Goal: Task Accomplishment & Management: Use online tool/utility

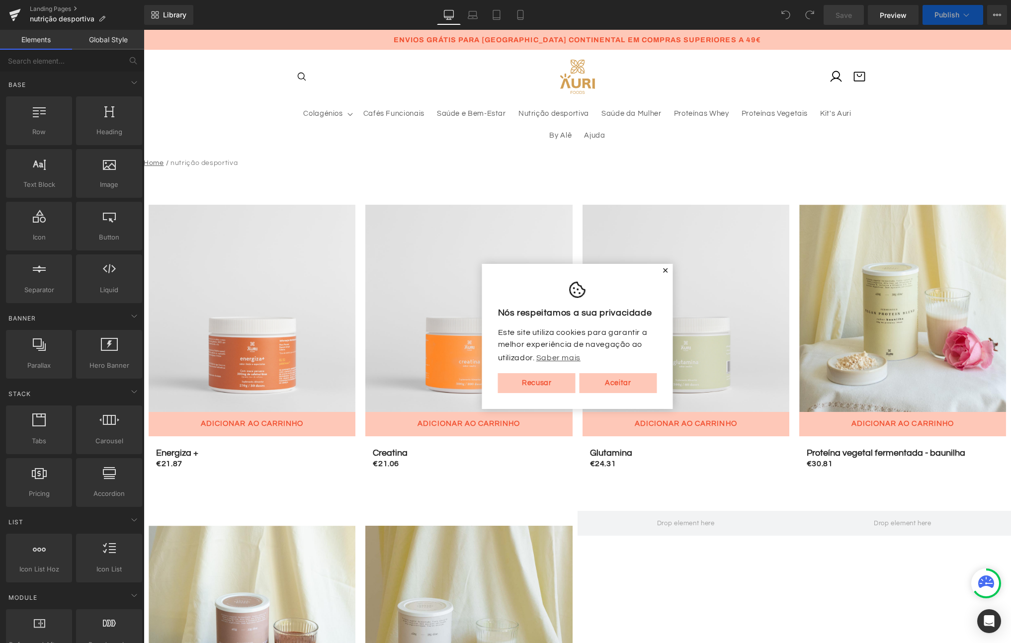
click at [662, 270] on span "✕" at bounding box center [665, 271] width 7 height 6
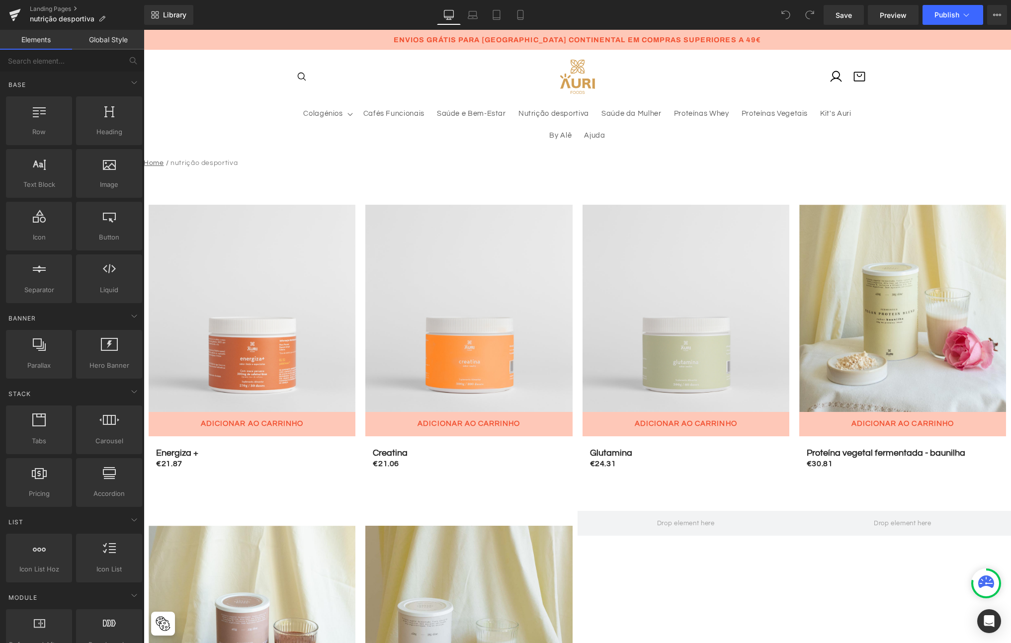
click at [174, 0] on div "Library Desktop Desktop Laptop Tablet Mobile Save Preview Publish Scheduled Vie…" at bounding box center [577, 15] width 867 height 30
click at [173, 8] on link "Library" at bounding box center [168, 15] width 49 height 20
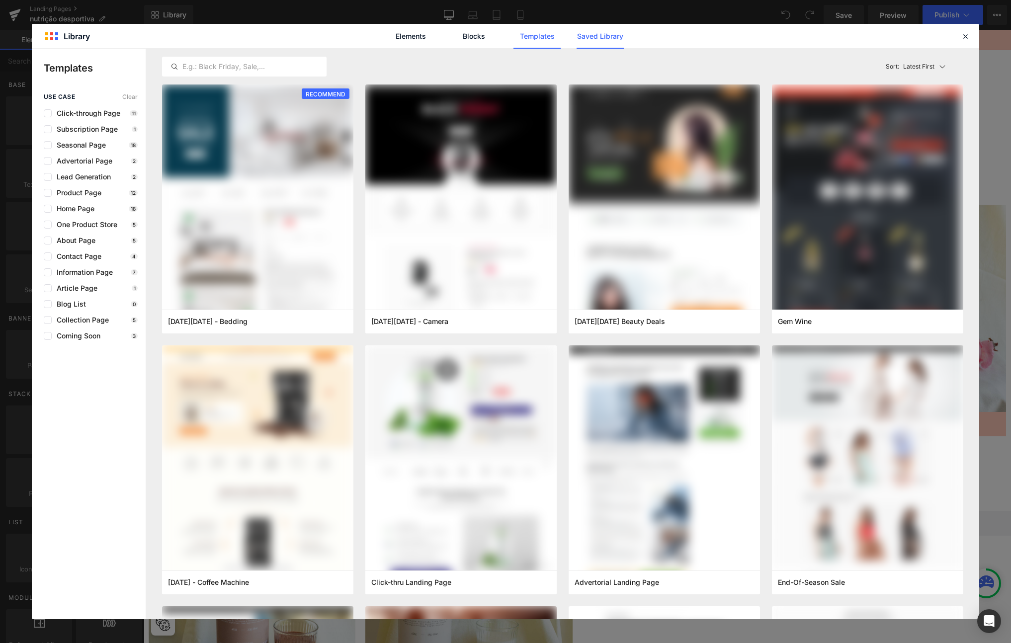
click at [604, 26] on link "Saved Library" at bounding box center [599, 36] width 47 height 25
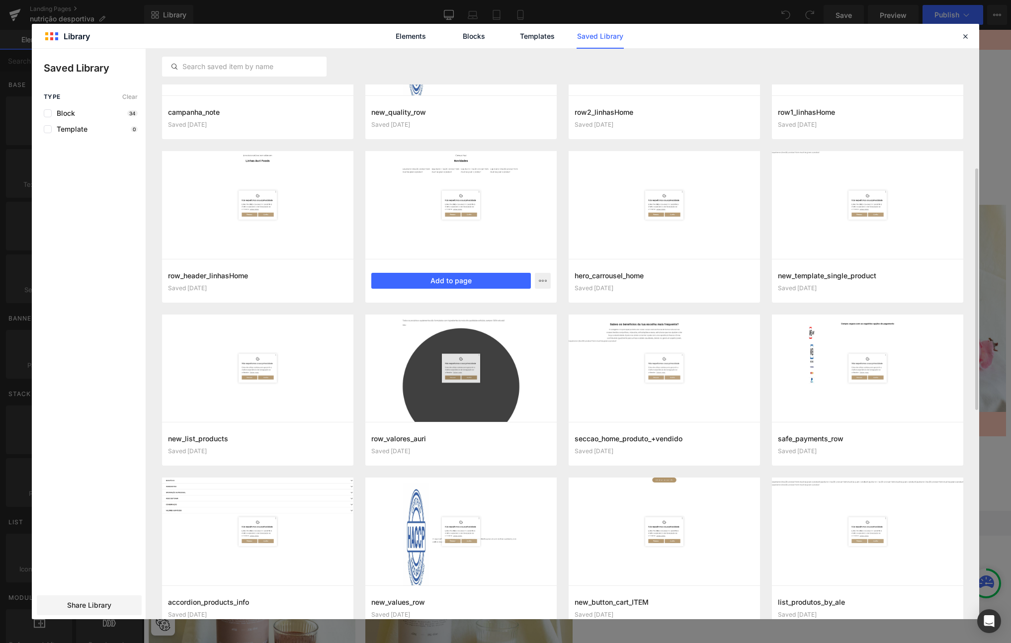
scroll to position [313, 0]
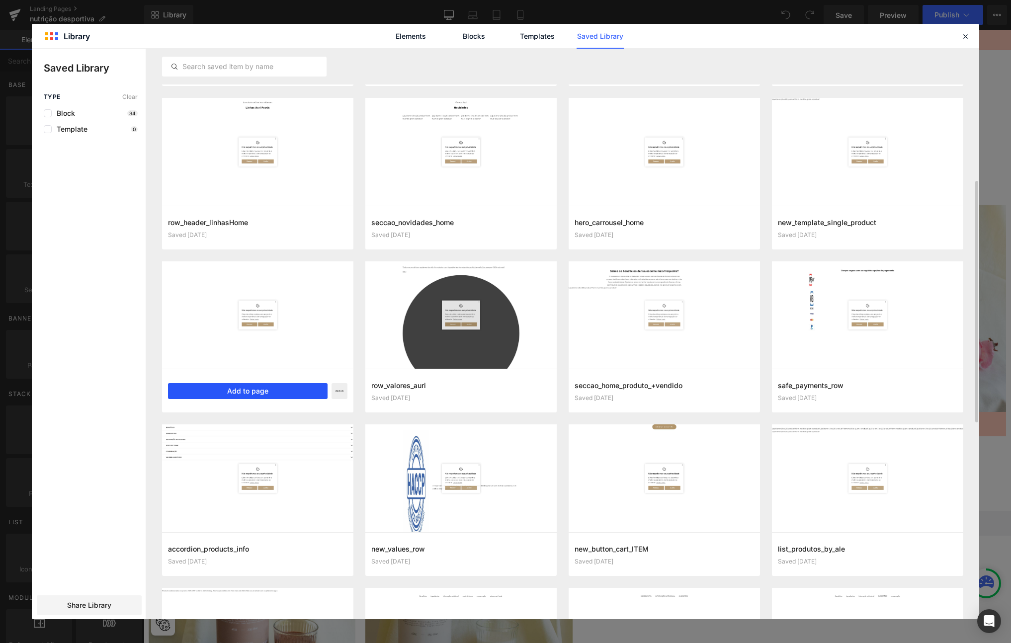
click at [240, 396] on button "Add to page" at bounding box center [247, 391] width 159 height 16
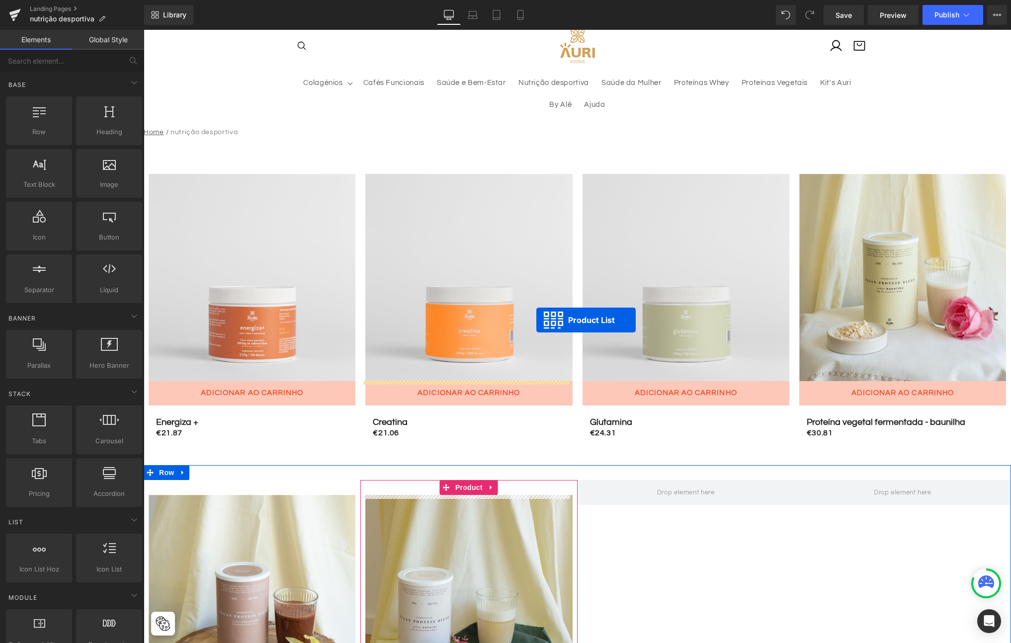
scroll to position [0, 0]
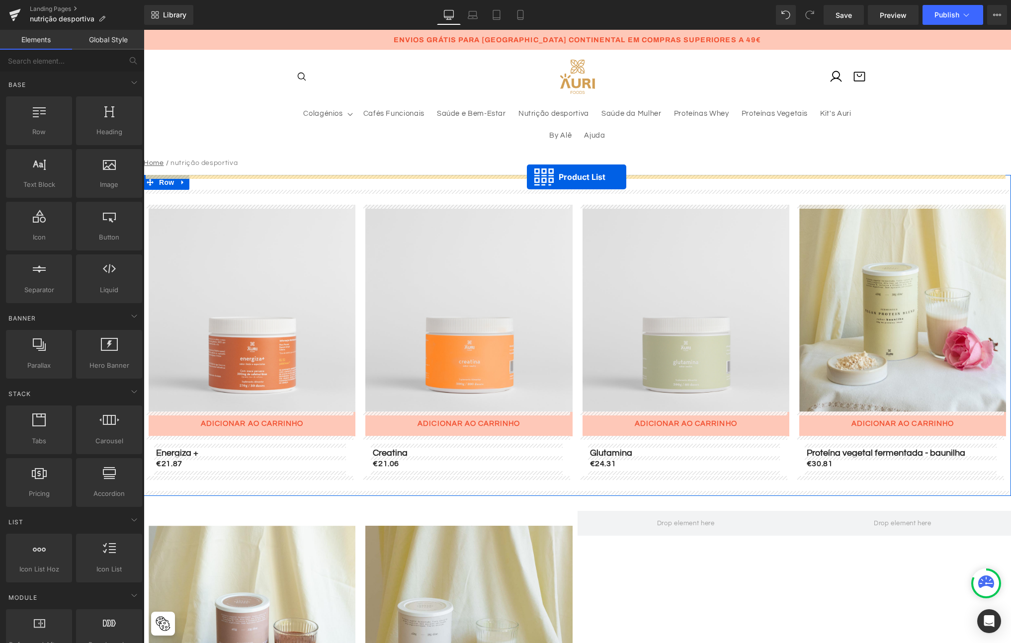
drag, startPoint x: 571, startPoint y: 272, endPoint x: 527, endPoint y: 177, distance: 105.1
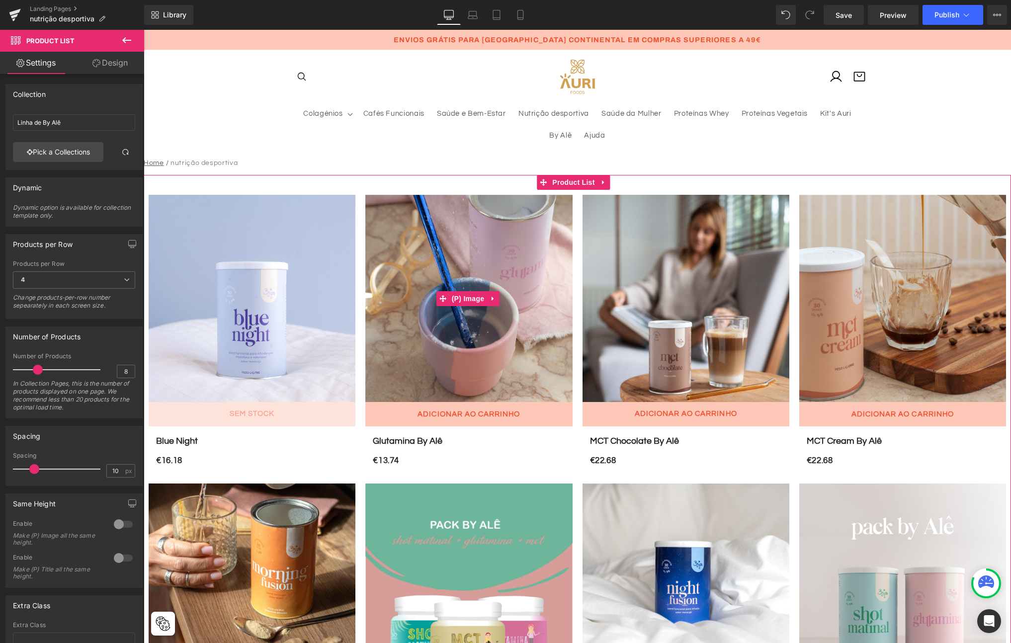
scroll to position [6, 0]
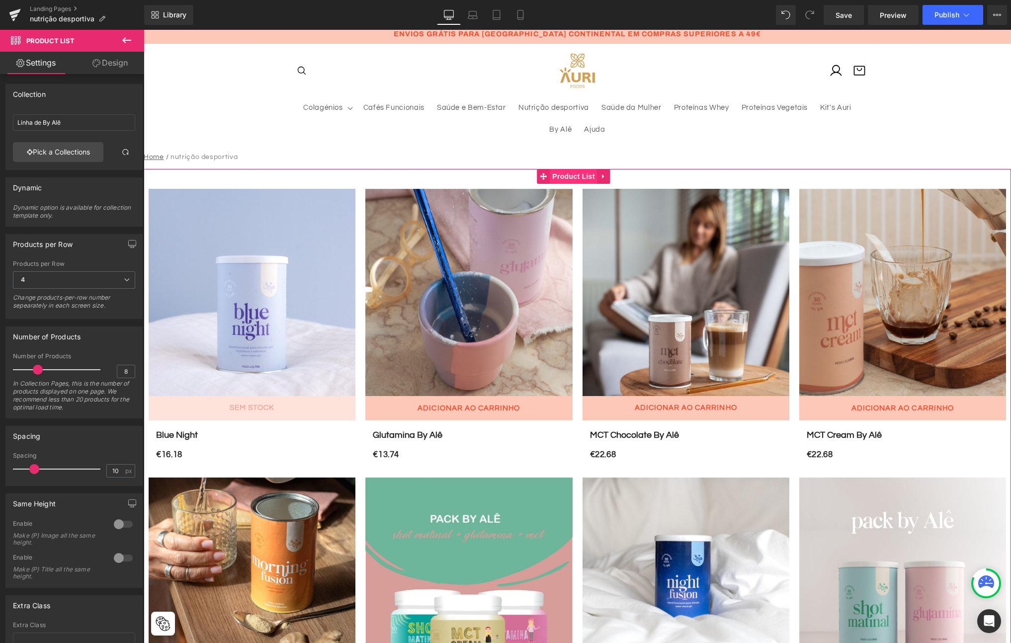
click at [571, 174] on span "Product List" at bounding box center [573, 176] width 47 height 15
click at [62, 153] on link "Pick a Collections" at bounding box center [58, 152] width 90 height 20
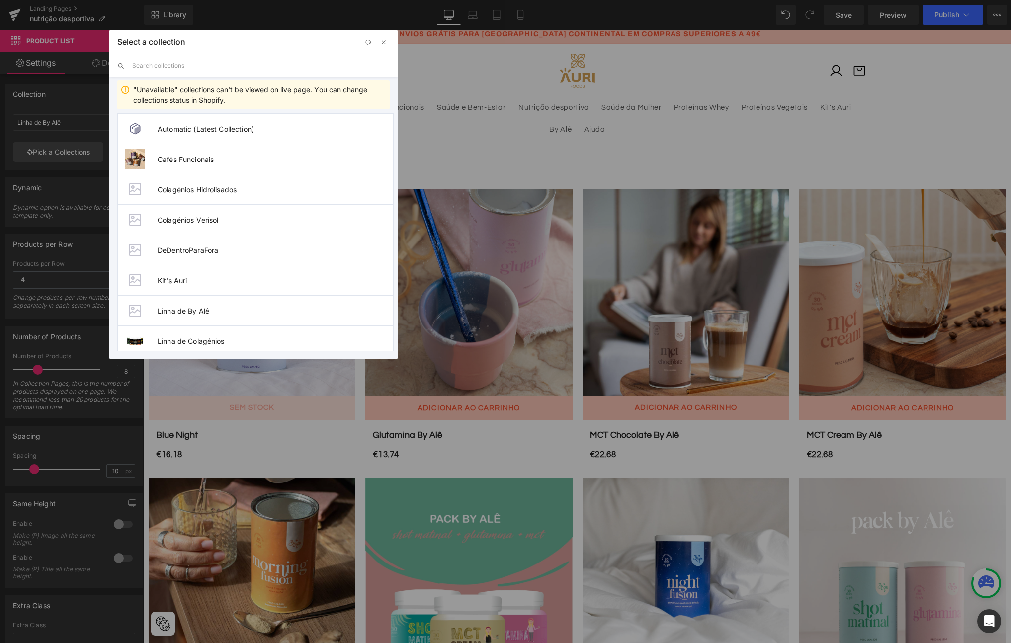
click at [183, 63] on input "text" at bounding box center [260, 66] width 257 height 22
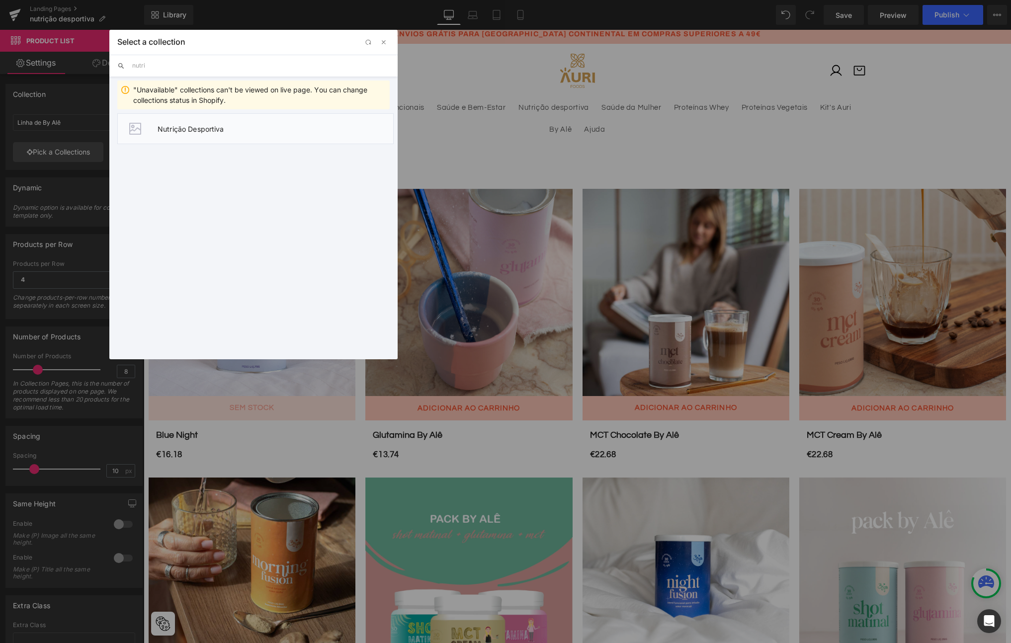
type input "nutri"
drag, startPoint x: 194, startPoint y: 125, endPoint x: 51, endPoint y: 95, distance: 146.7
click at [194, 125] on span "Nutrição Desportiva" at bounding box center [276, 129] width 236 height 8
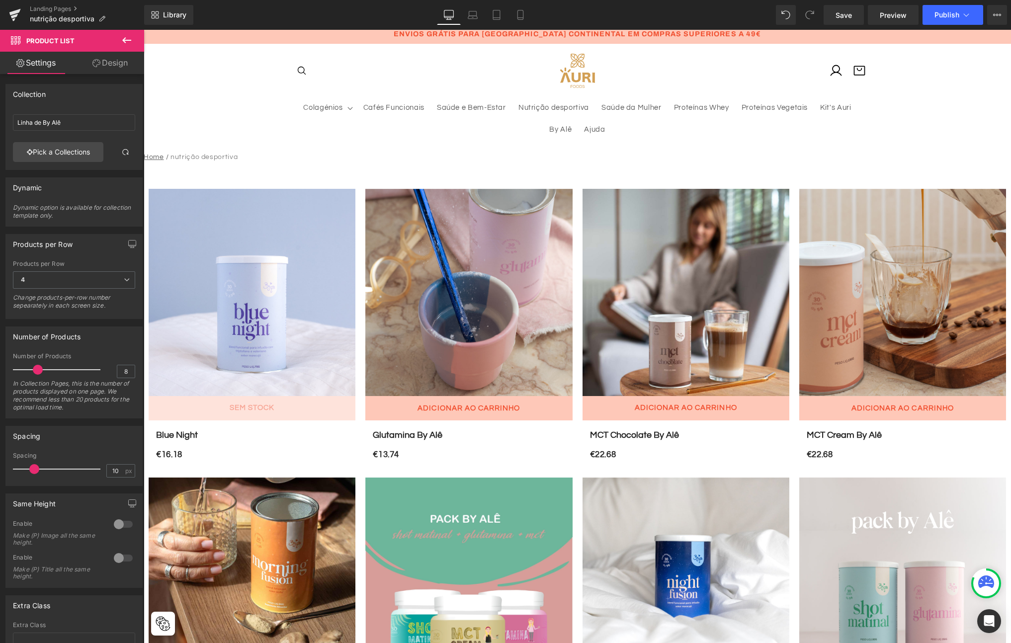
type input "Nutrição Desportiva"
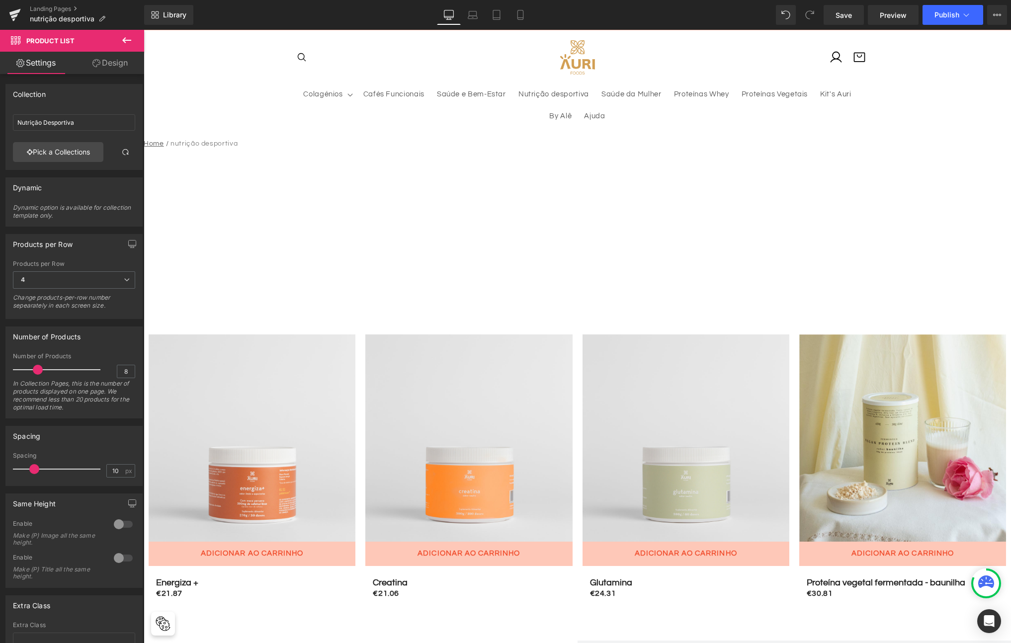
scroll to position [13, 0]
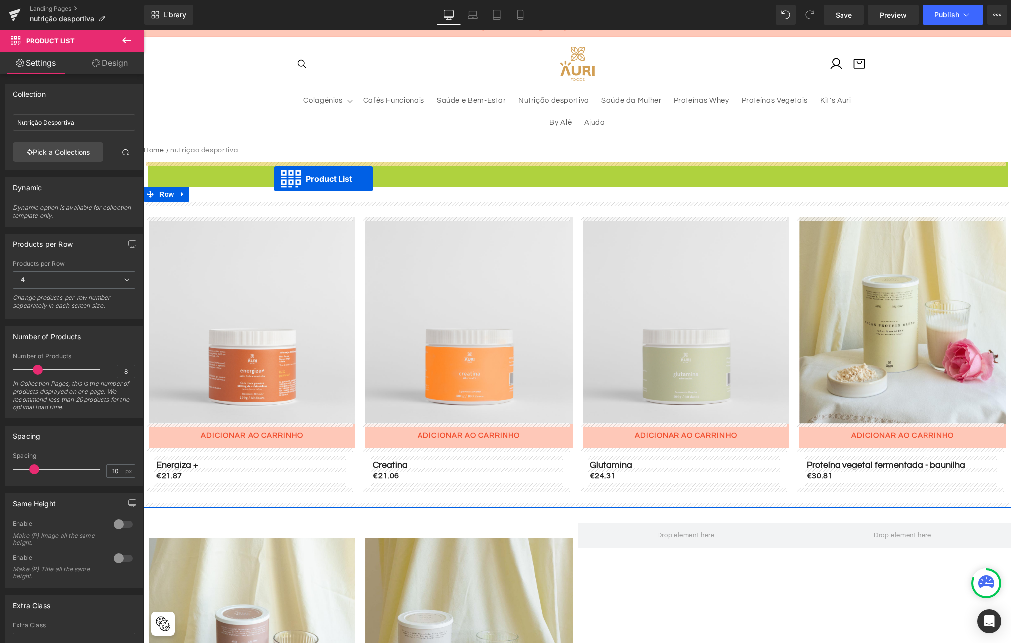
drag, startPoint x: 544, startPoint y: 168, endPoint x: 274, endPoint y: 179, distance: 270.5
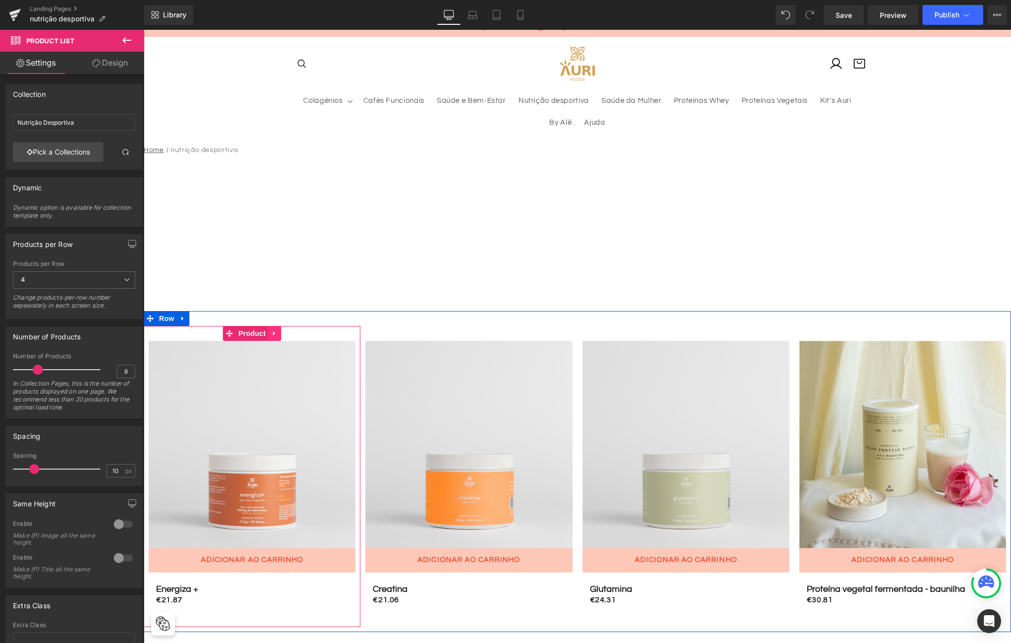
click at [273, 333] on icon at bounding box center [274, 333] width 2 height 4
click at [279, 334] on icon at bounding box center [281, 333] width 7 height 7
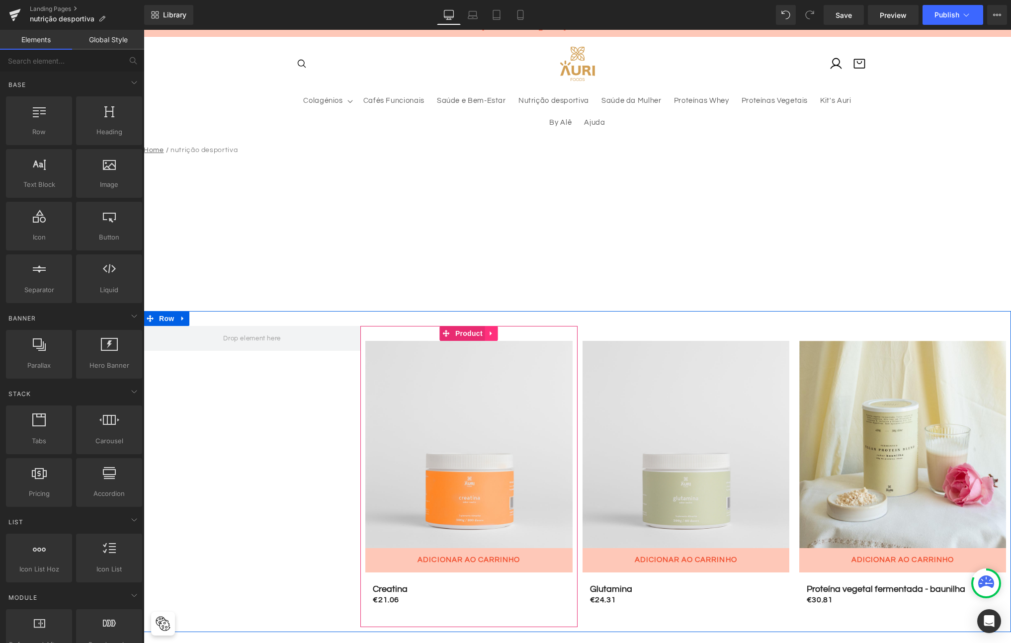
click at [487, 338] on link at bounding box center [491, 333] width 13 height 15
click at [494, 335] on icon at bounding box center [497, 333] width 7 height 7
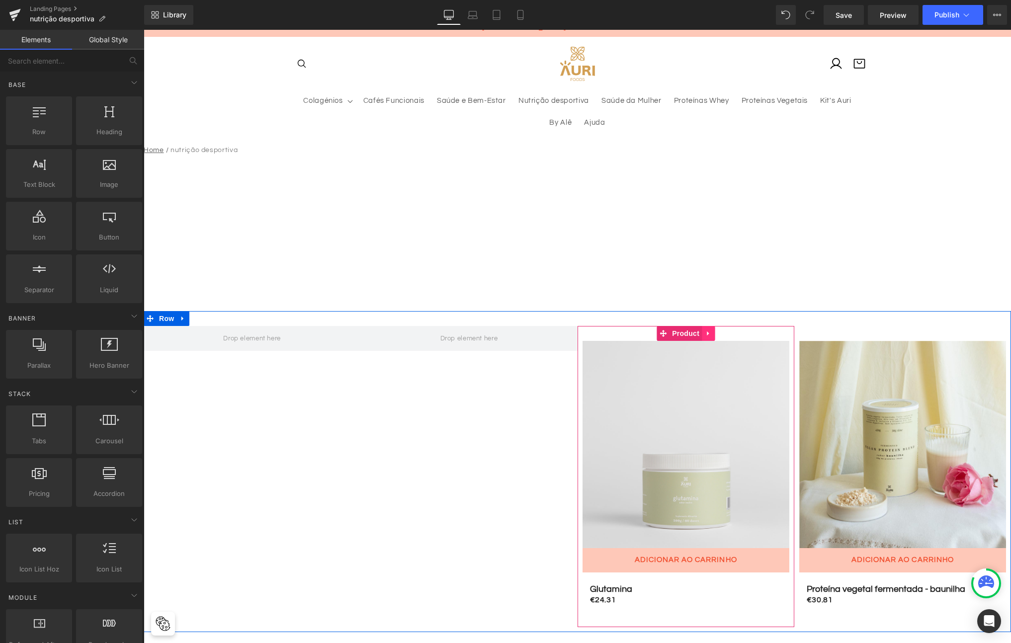
click at [706, 333] on icon at bounding box center [708, 333] width 7 height 7
click at [711, 333] on icon at bounding box center [714, 333] width 7 height 7
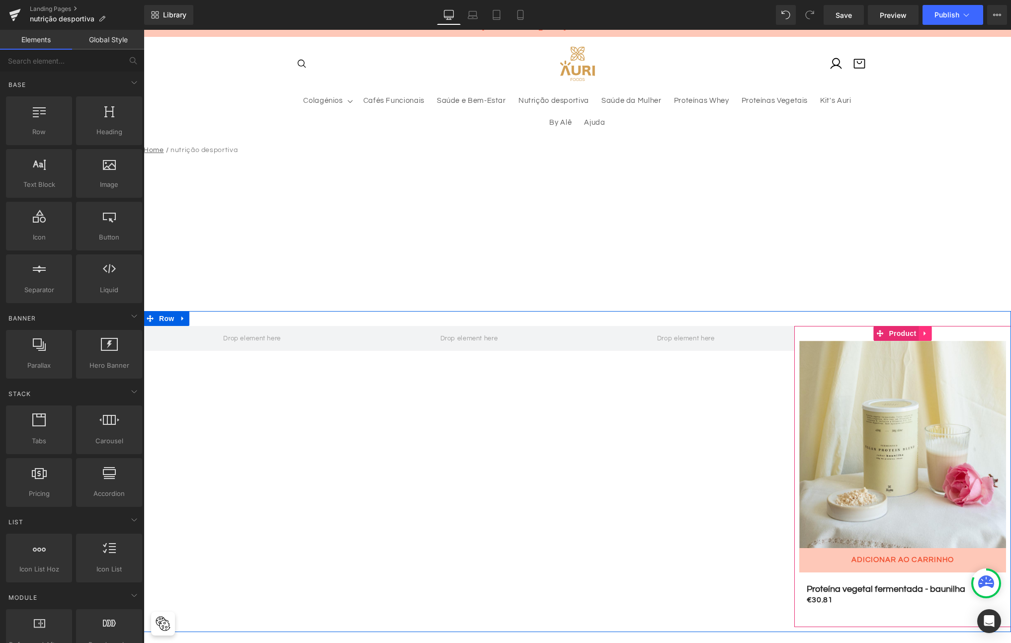
click at [922, 333] on icon at bounding box center [924, 333] width 7 height 7
click at [928, 335] on icon at bounding box center [931, 333] width 7 height 7
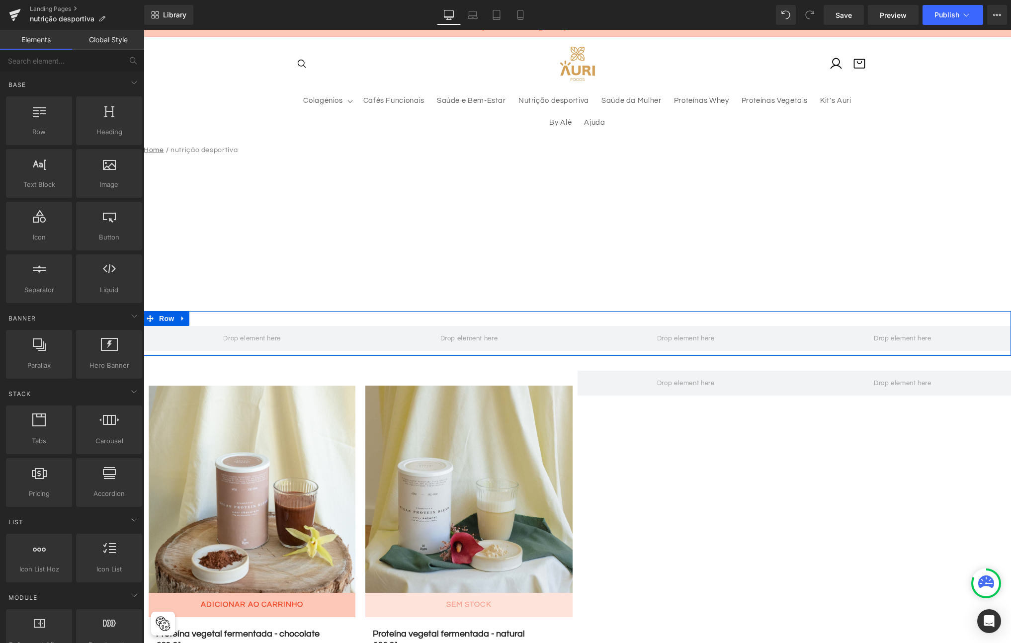
scroll to position [60, 0]
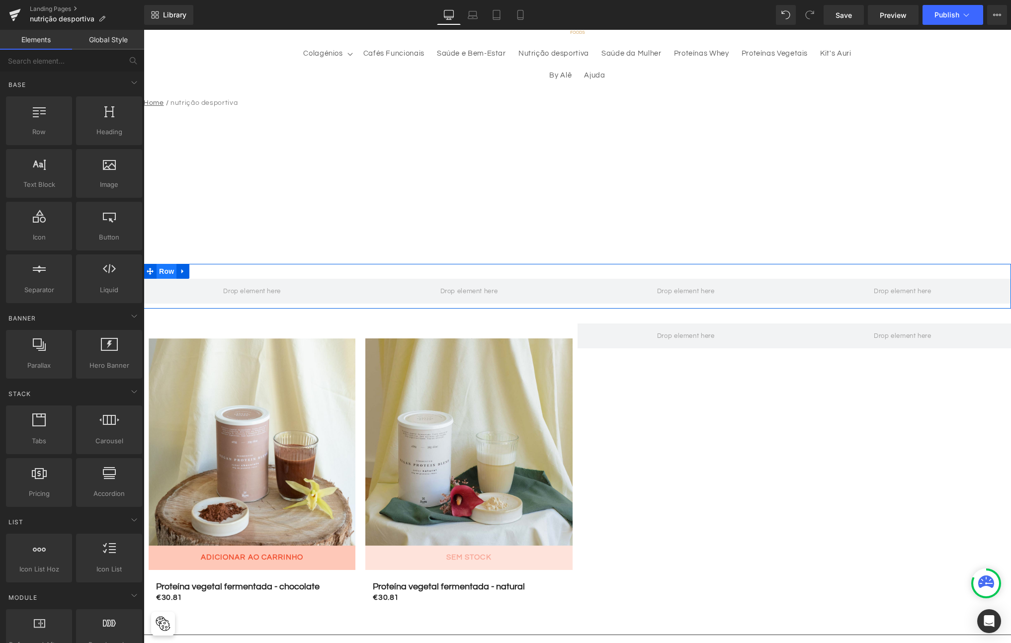
click at [166, 271] on span "Row" at bounding box center [167, 271] width 20 height 15
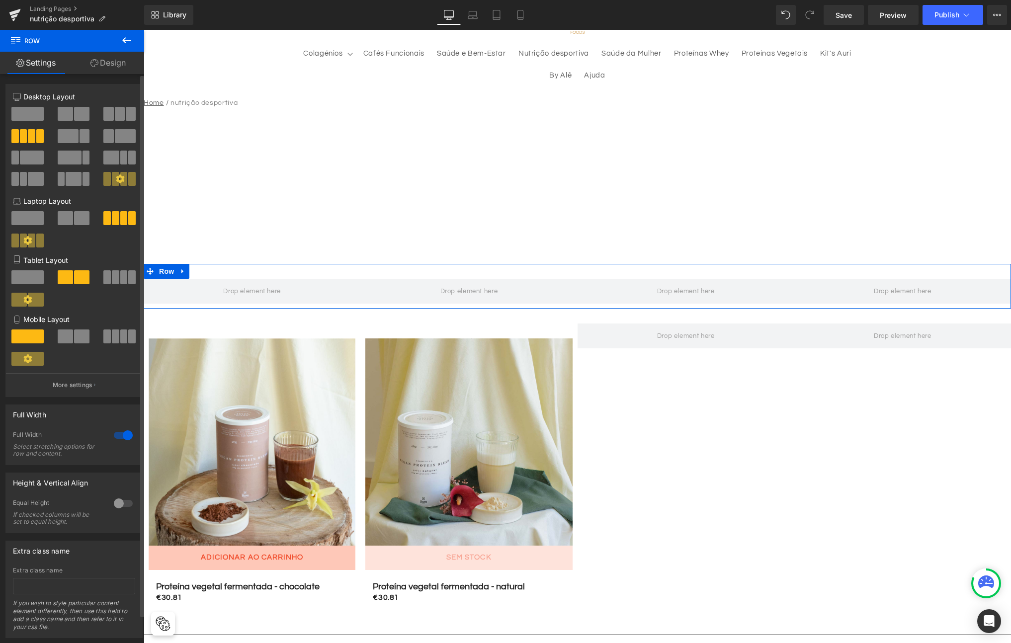
click at [25, 108] on span at bounding box center [27, 114] width 32 height 14
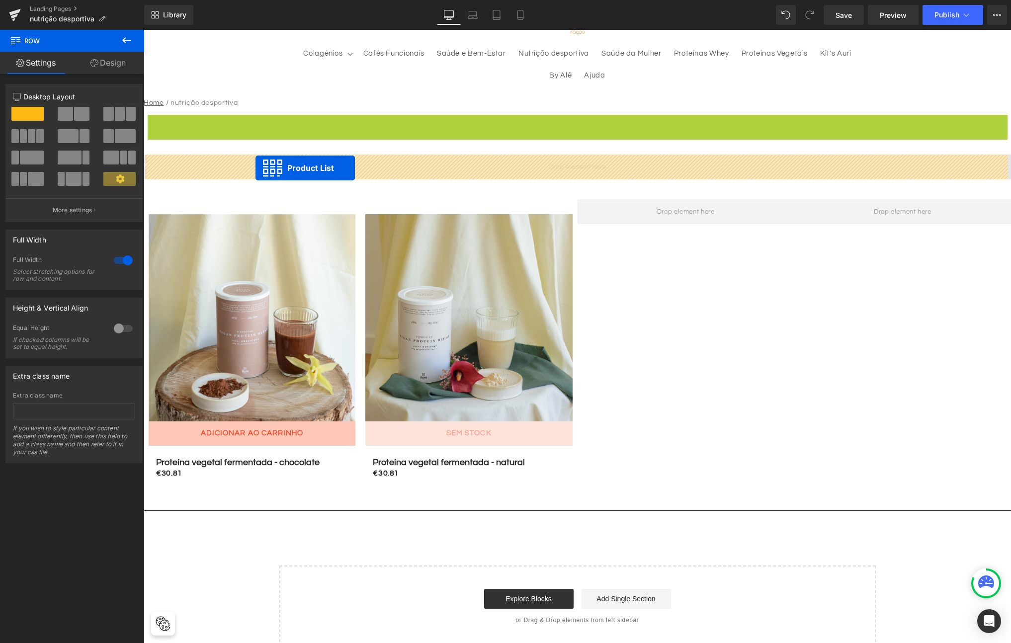
drag, startPoint x: 545, startPoint y: 121, endPoint x: 255, endPoint y: 168, distance: 293.4
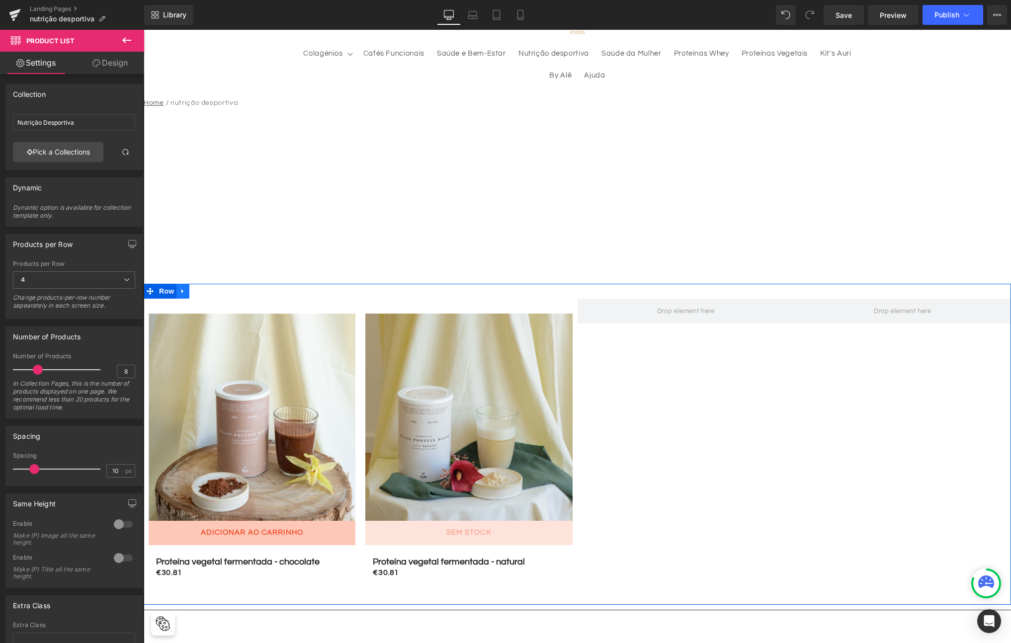
click at [179, 294] on icon at bounding box center [182, 291] width 7 height 7
click at [205, 294] on icon at bounding box center [208, 291] width 7 height 7
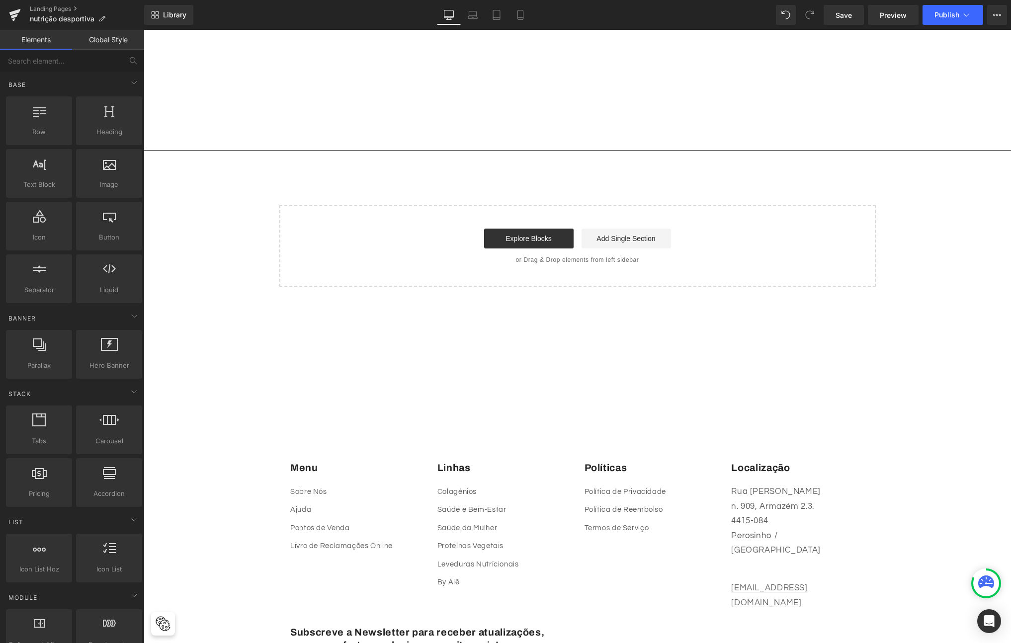
scroll to position [0, 0]
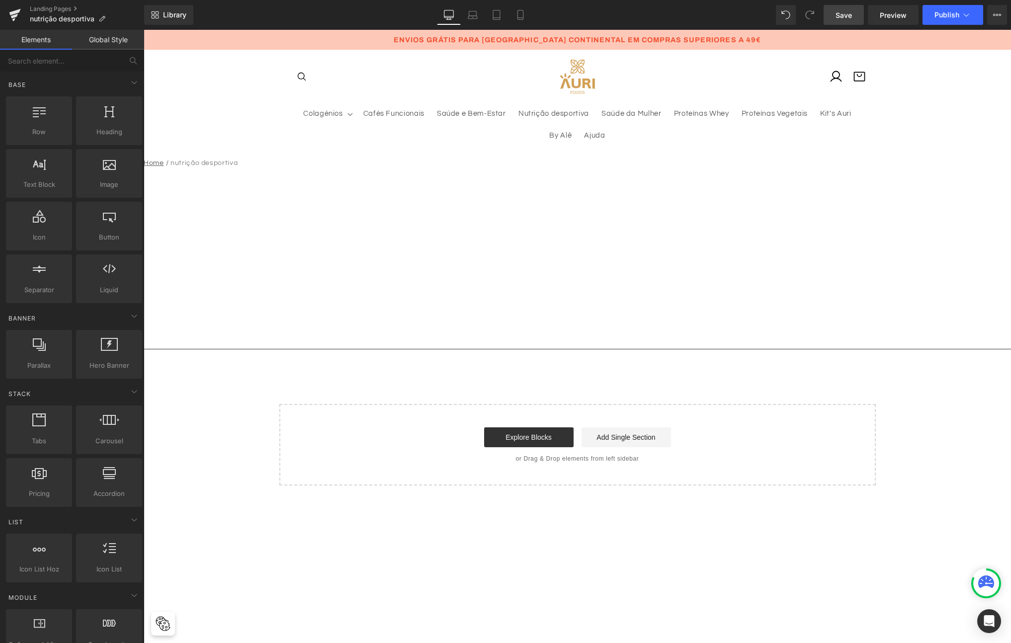
drag, startPoint x: 845, startPoint y: 21, endPoint x: 699, endPoint y: 4, distance: 146.6
click at [845, 21] on link "Save" at bounding box center [843, 15] width 40 height 20
click at [894, 16] on span "Preview" at bounding box center [892, 15] width 27 height 10
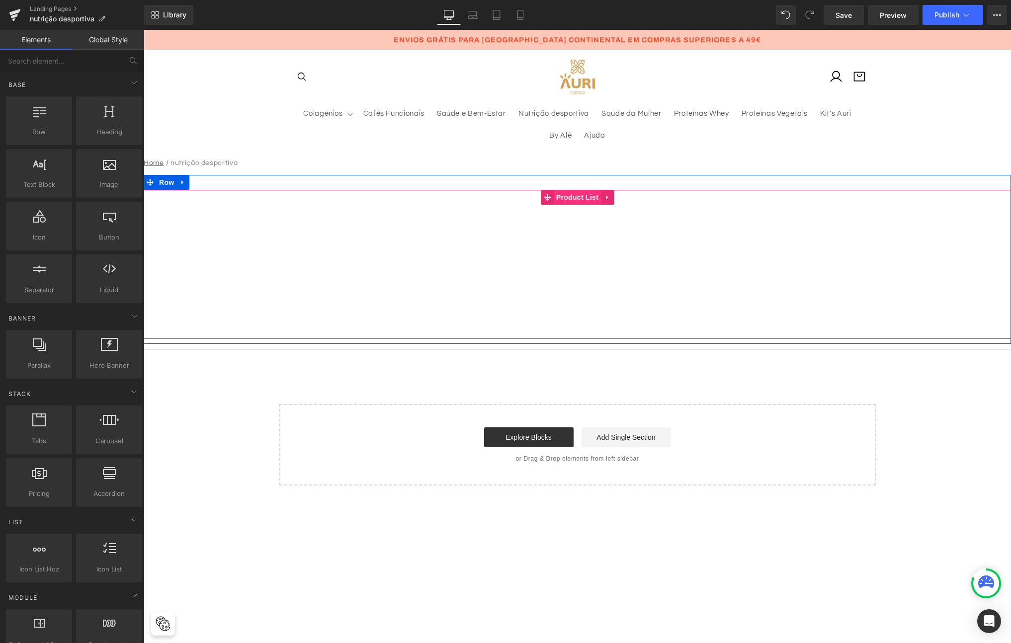
click at [581, 193] on span "Product List" at bounding box center [577, 197] width 47 height 15
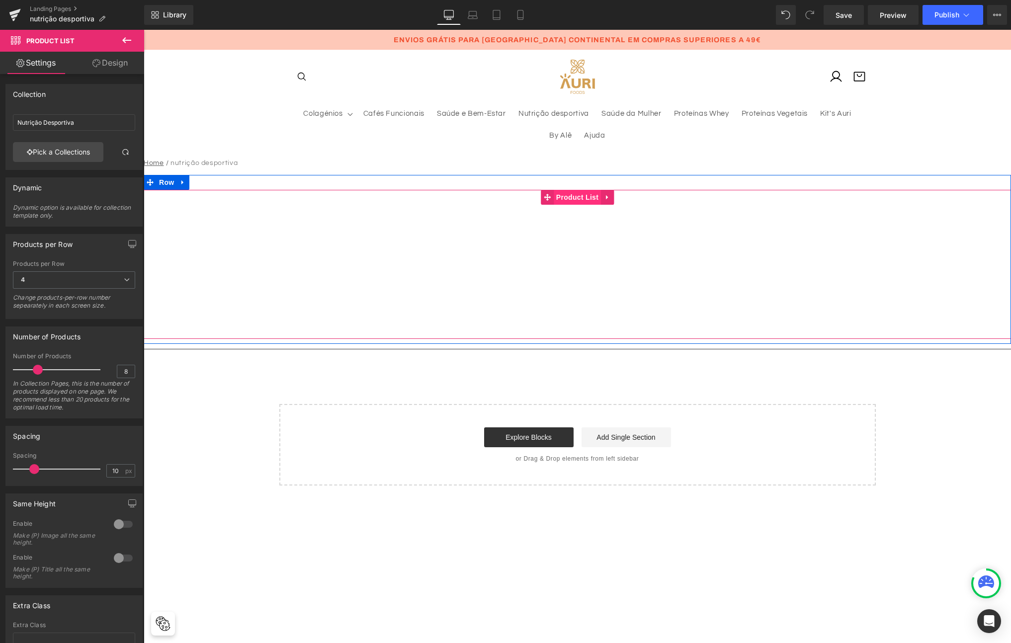
click at [577, 194] on span "Product List" at bounding box center [577, 197] width 47 height 15
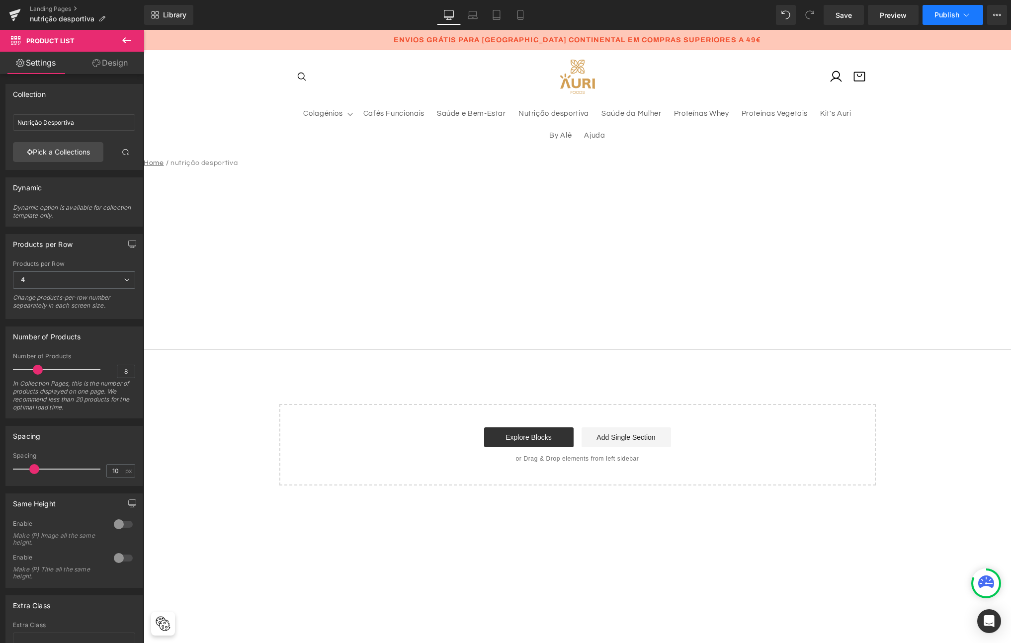
click at [934, 14] on span "Publish" at bounding box center [946, 15] width 25 height 8
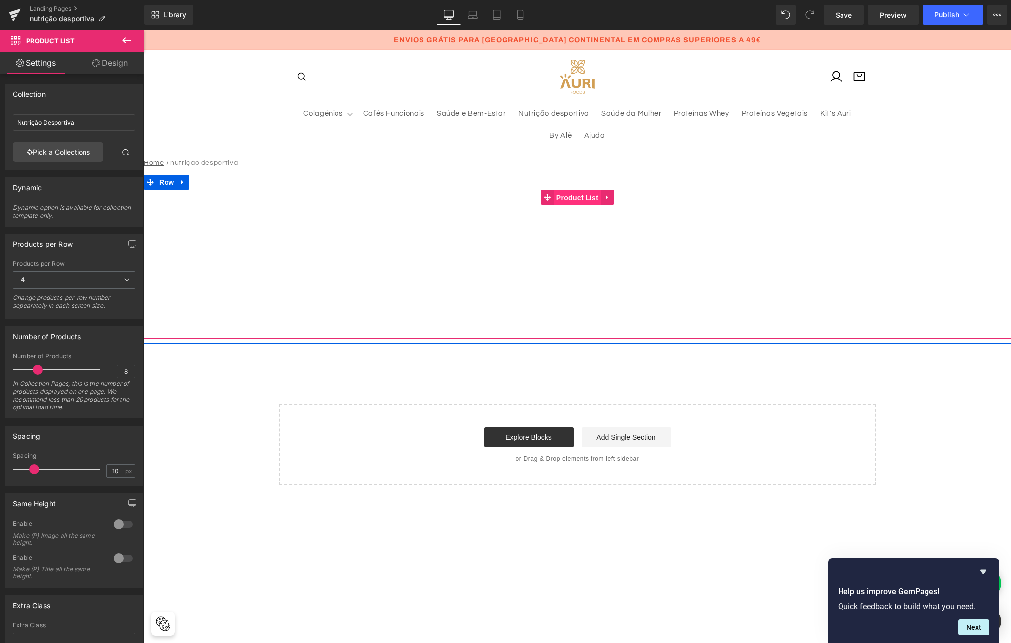
click at [572, 197] on span "Product List" at bounding box center [577, 197] width 47 height 15
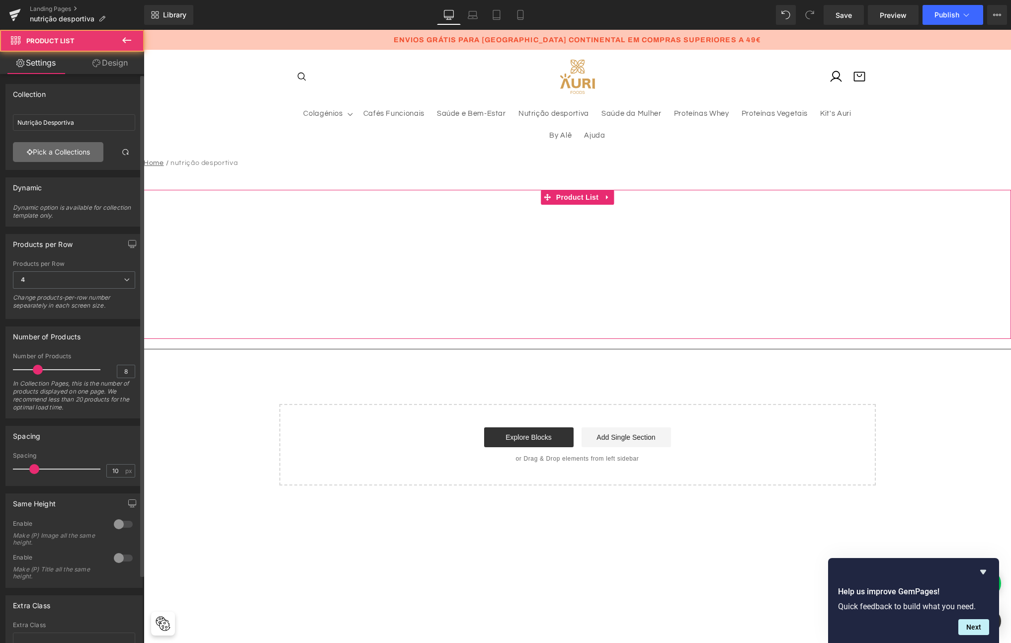
click at [57, 147] on link "Pick a Collections" at bounding box center [58, 152] width 90 height 20
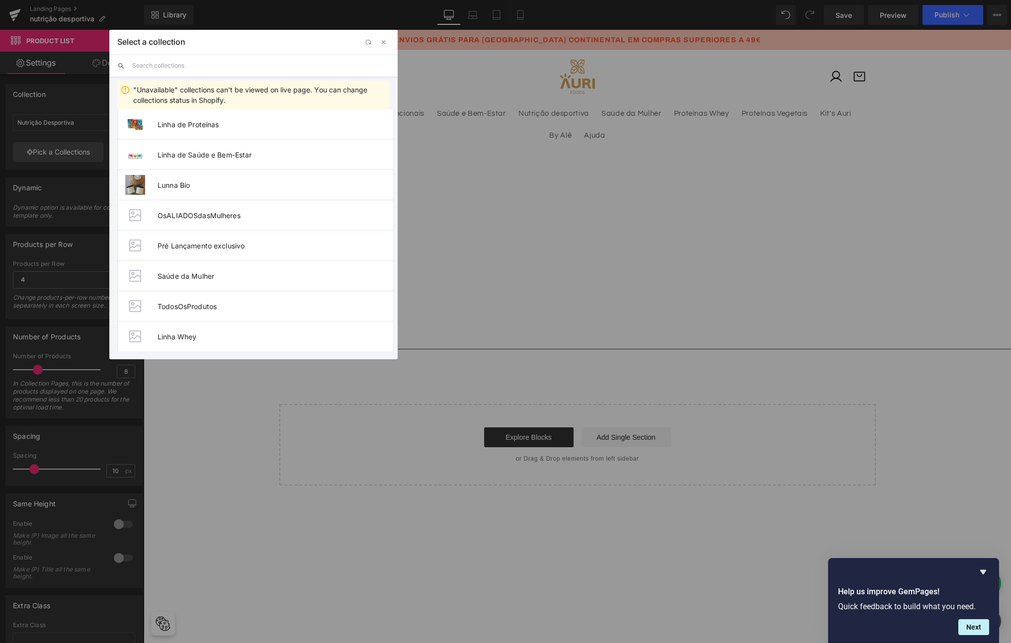
scroll to position [280, 0]
click at [194, 334] on span "Nutrição Desportiva" at bounding box center [276, 333] width 236 height 8
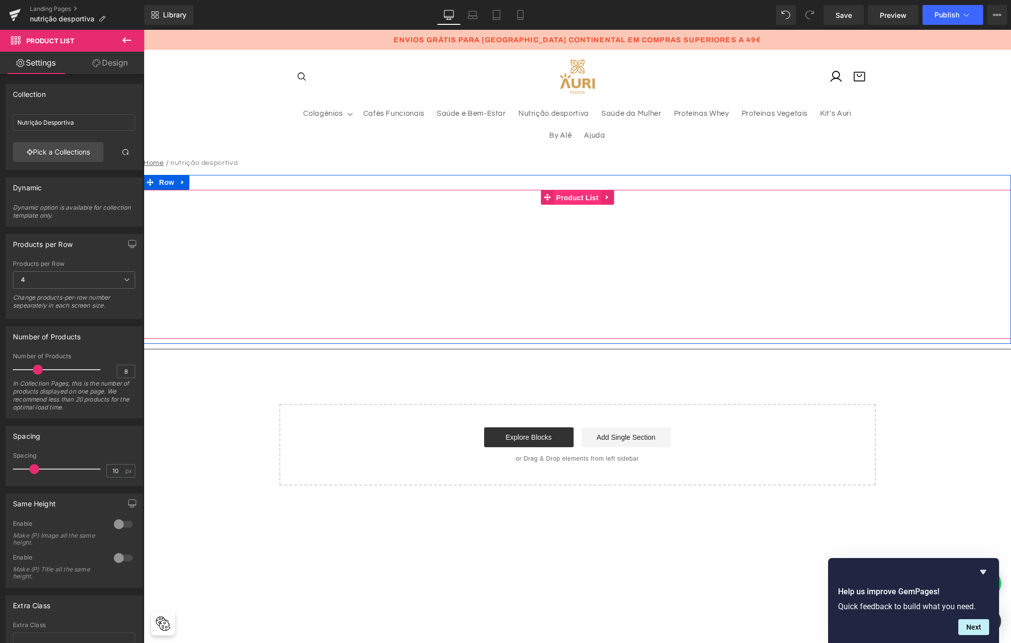
click at [577, 200] on span "Product List" at bounding box center [577, 197] width 47 height 15
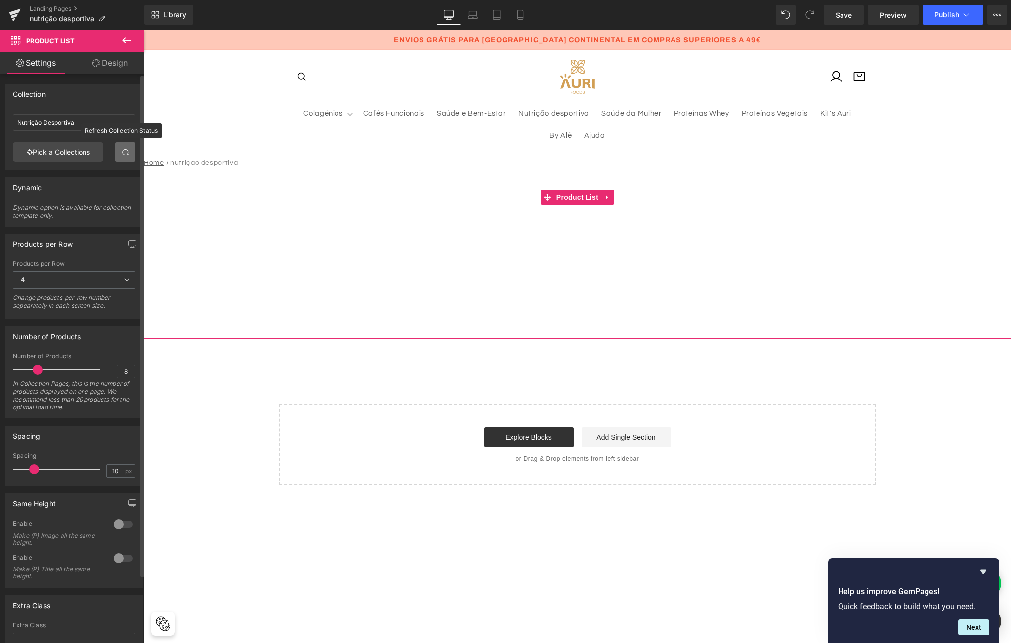
click at [120, 156] on link at bounding box center [125, 152] width 20 height 20
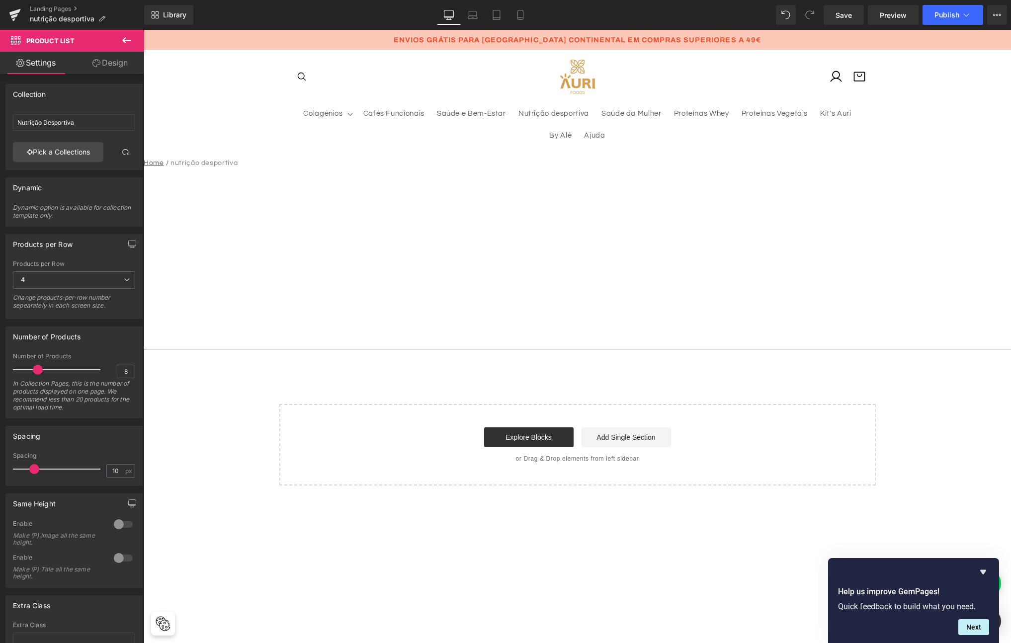
click at [203, 108] on sticky-header "Colagénios Colagénios Verisol® Hidrolisado Todos" at bounding box center [577, 100] width 867 height 101
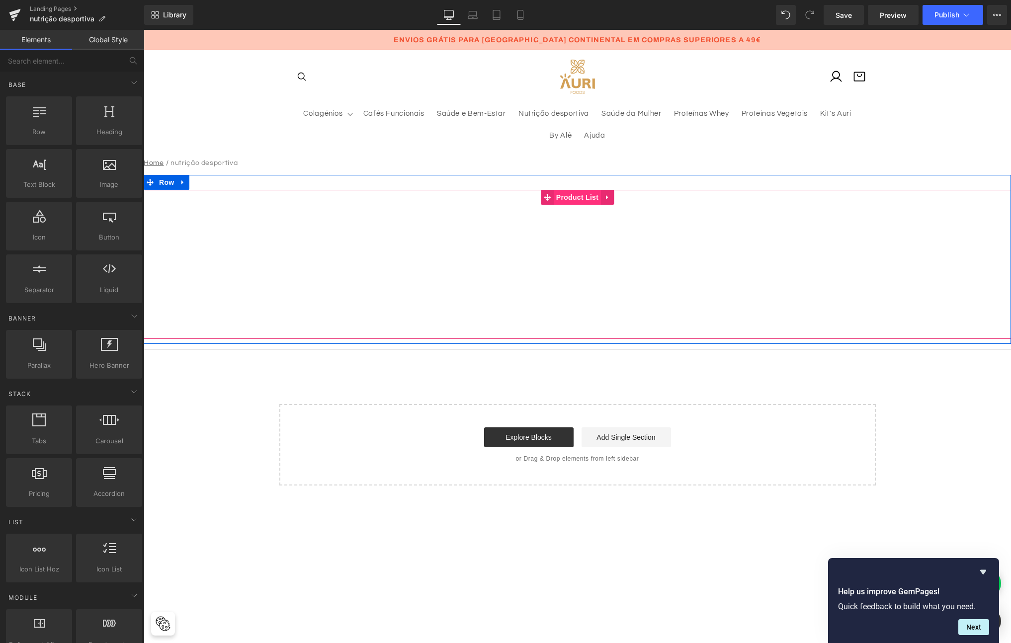
click at [581, 198] on span "Product List" at bounding box center [577, 197] width 47 height 15
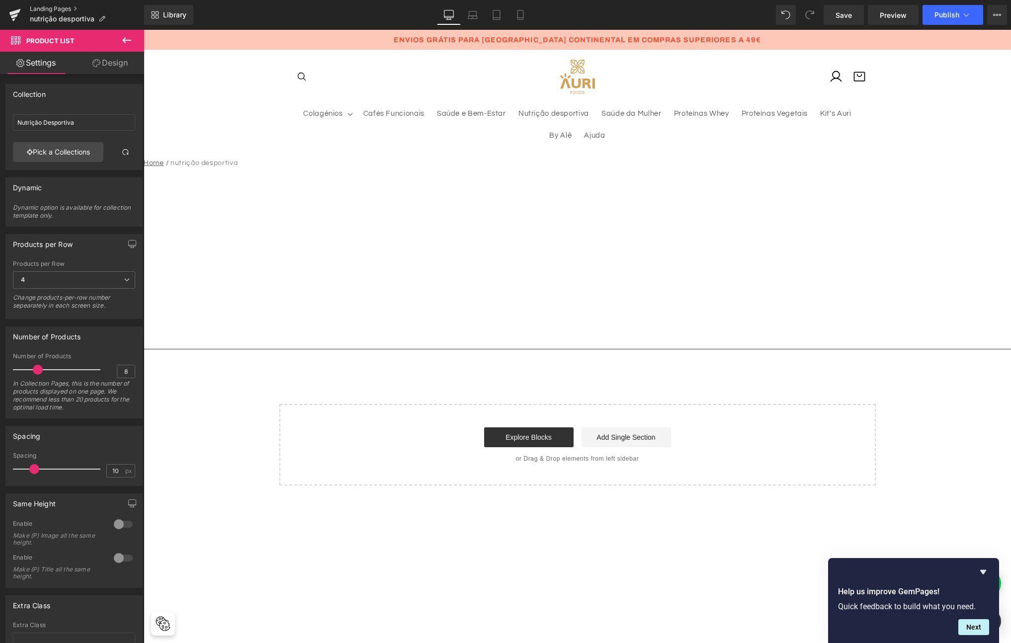
click at [54, 7] on link "Landing Pages" at bounding box center [87, 9] width 114 height 8
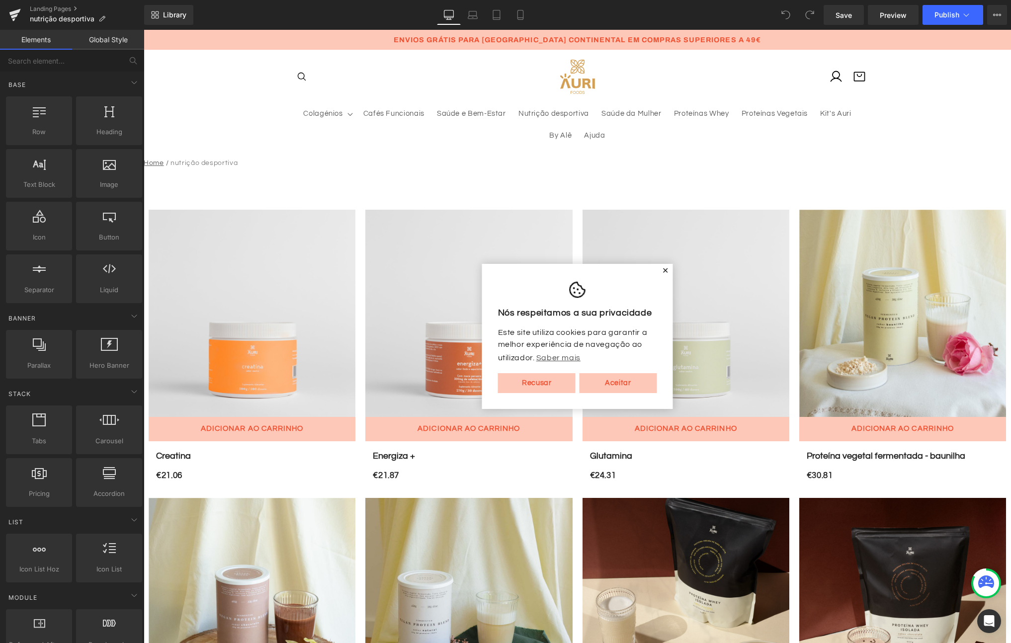
click at [662, 270] on span "✕" at bounding box center [665, 271] width 7 height 6
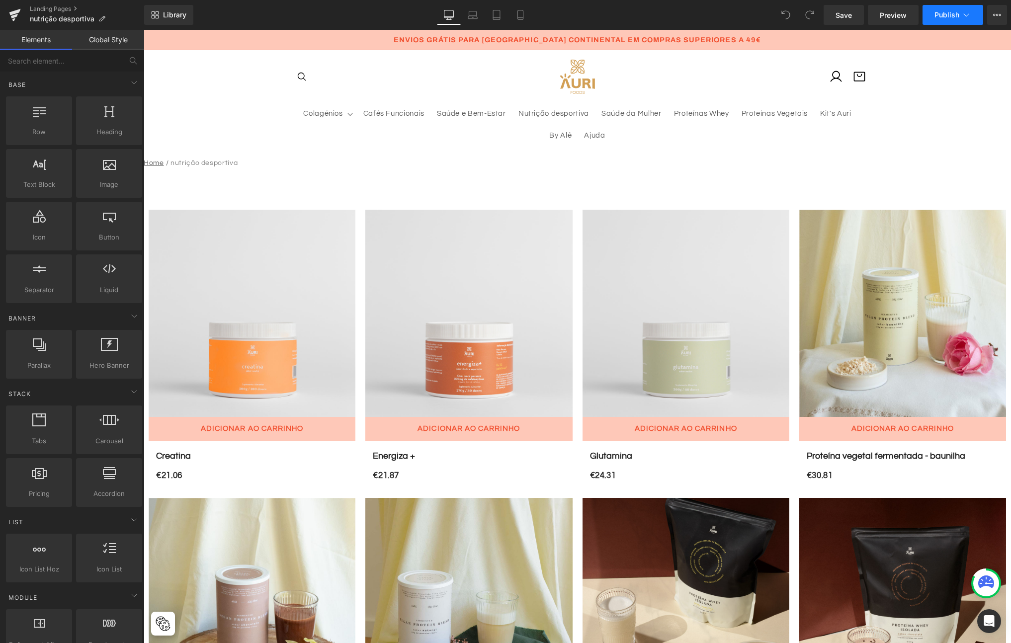
click at [934, 16] on button "Publish" at bounding box center [952, 15] width 61 height 20
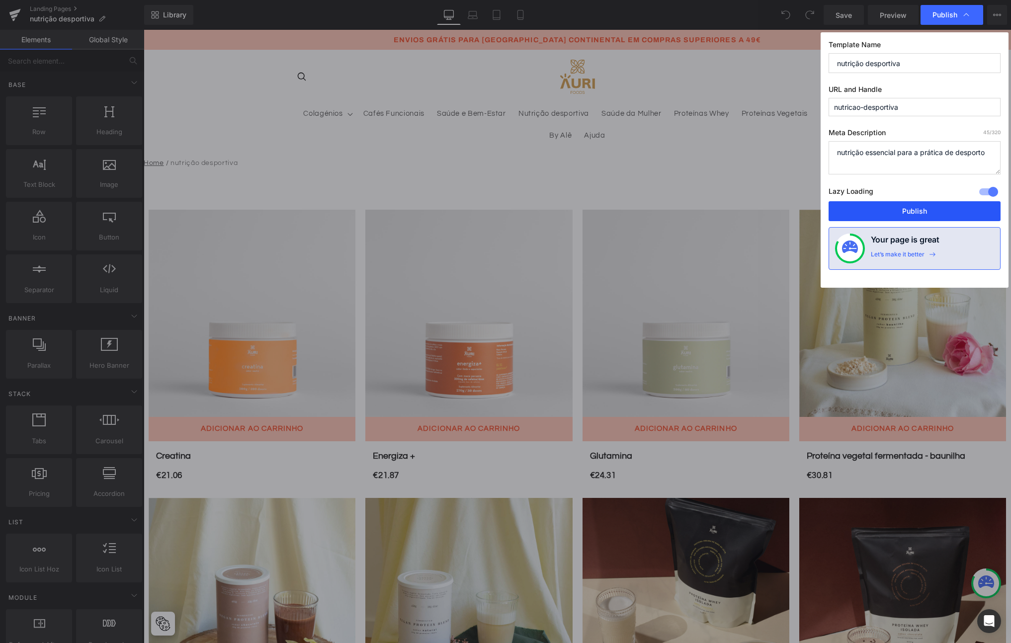
click at [897, 205] on button "Publish" at bounding box center [914, 211] width 172 height 20
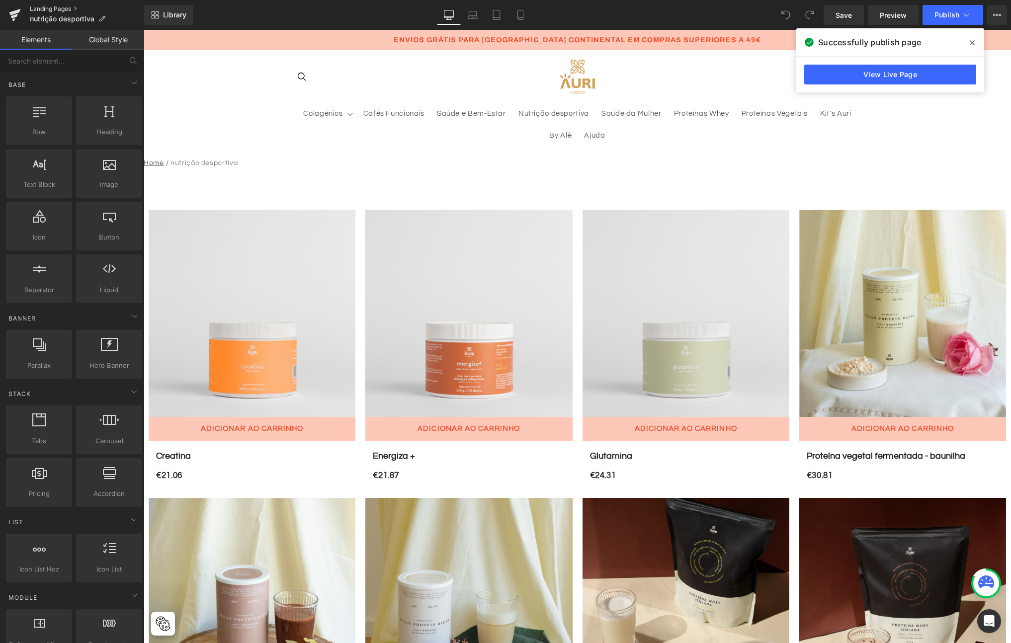
click at [43, 5] on link "Landing Pages" at bounding box center [87, 9] width 114 height 8
